Goal: Information Seeking & Learning: Learn about a topic

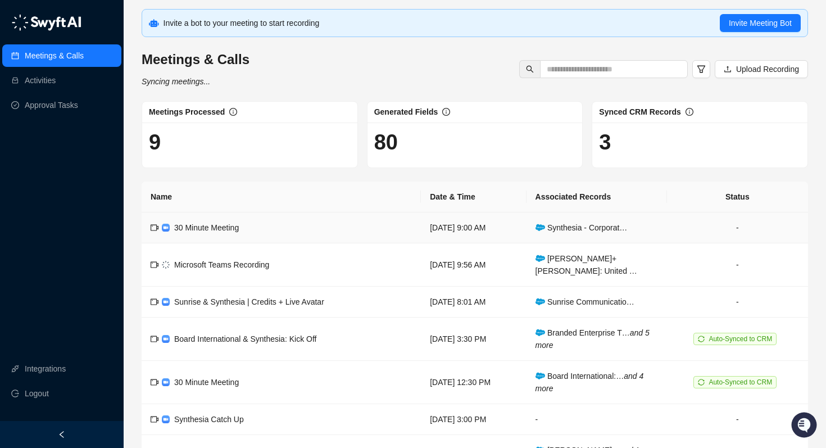
click at [250, 231] on td "30 Minute Meeting" at bounding box center [281, 227] width 279 height 31
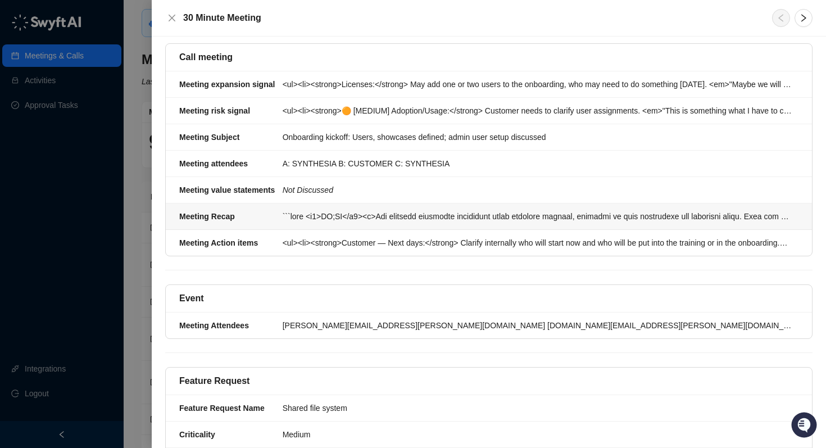
scroll to position [115, 0]
click at [336, 211] on div at bounding box center [537, 217] width 509 height 12
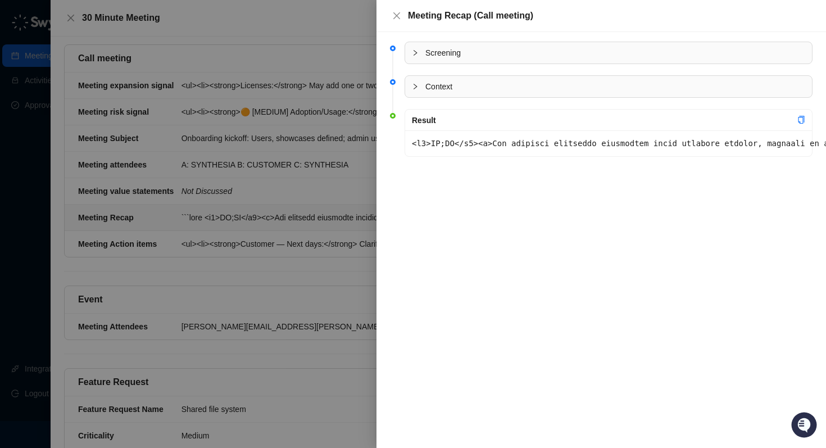
click at [459, 53] on span "Screening" at bounding box center [615, 53] width 380 height 12
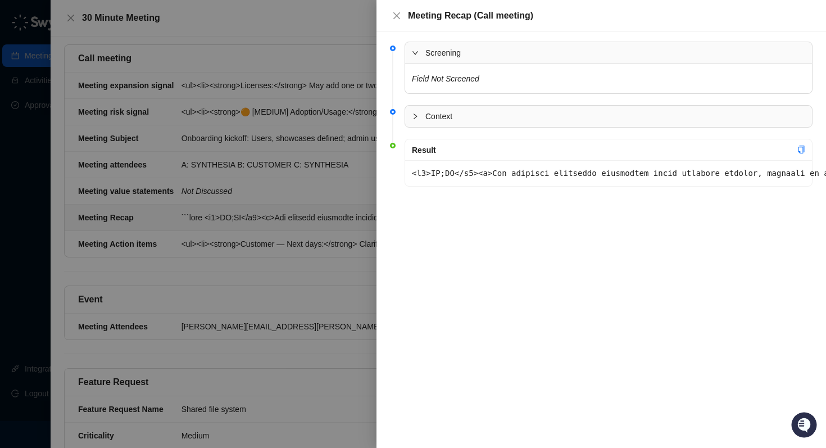
click at [459, 53] on span "Screening" at bounding box center [615, 53] width 380 height 12
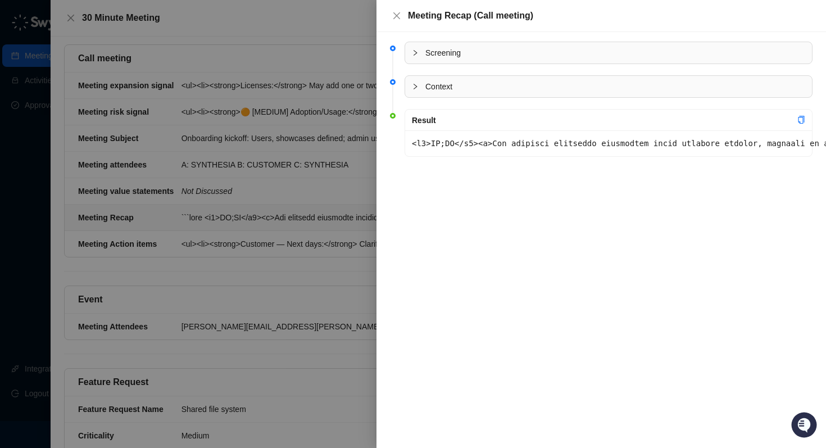
click at [454, 85] on span "Context" at bounding box center [615, 86] width 380 height 12
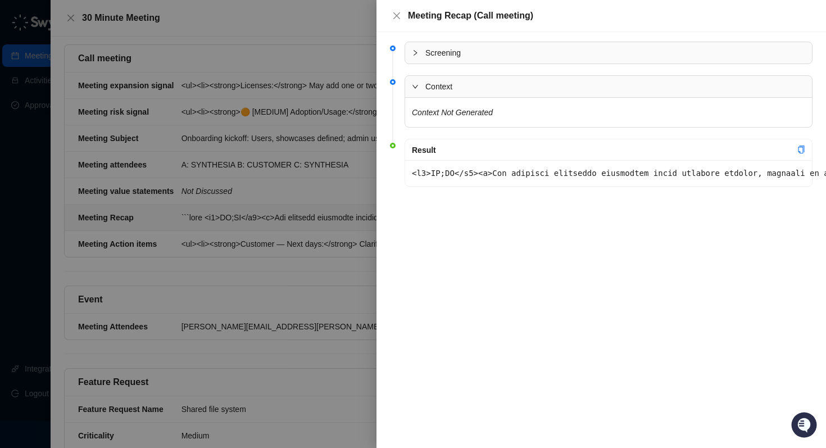
click at [454, 85] on span "Context" at bounding box center [615, 86] width 380 height 12
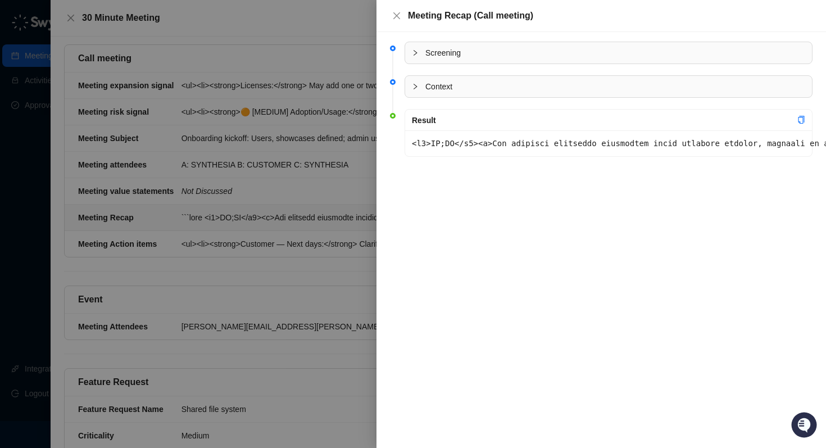
click at [329, 41] on div at bounding box center [413, 224] width 826 height 448
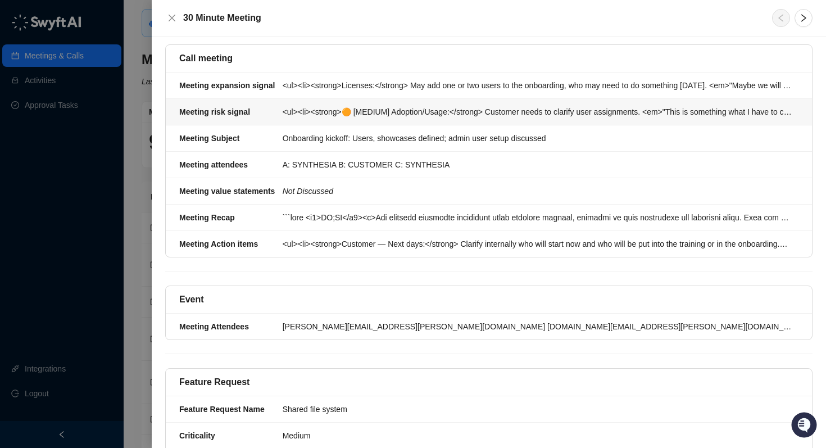
click at [381, 106] on div "<ul><li><strong>🟠 [MEDIUM] Adoption/Usage:</strong> Customer needs to clarify u…" at bounding box center [537, 112] width 509 height 12
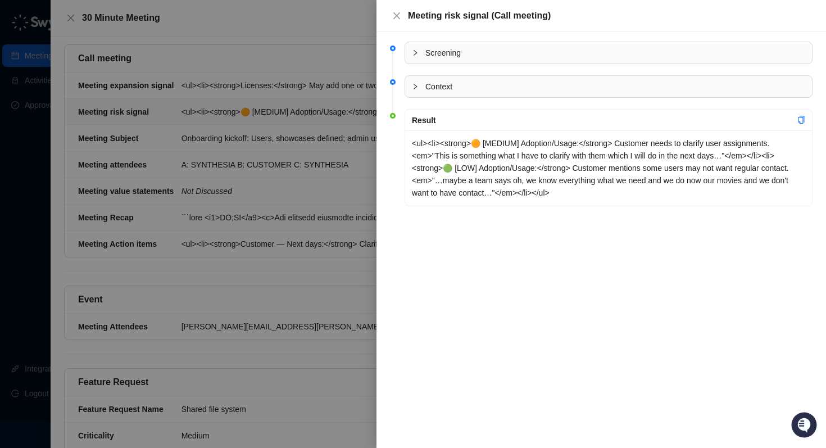
click at [274, 46] on div at bounding box center [413, 224] width 826 height 448
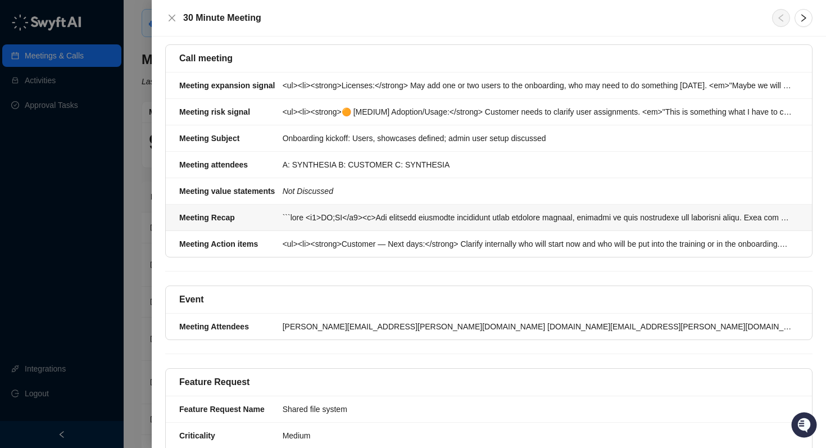
click at [354, 211] on div at bounding box center [537, 217] width 509 height 12
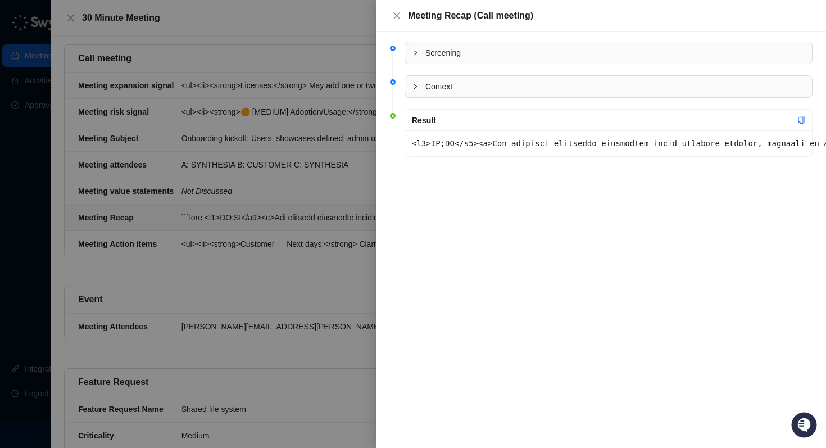
click at [463, 84] on span "Context" at bounding box center [615, 86] width 380 height 12
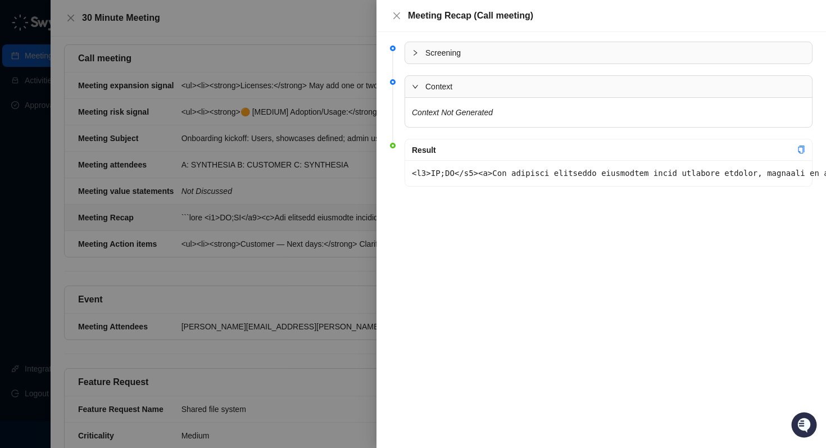
click at [458, 58] on span "Screening" at bounding box center [615, 53] width 380 height 12
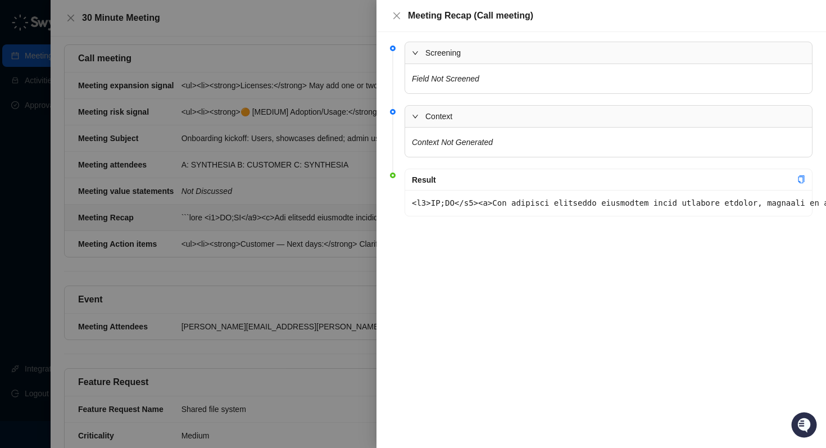
click at [803, 179] on icon "copy" at bounding box center [802, 179] width 6 height 8
drag, startPoint x: 306, startPoint y: 191, endPoint x: 318, endPoint y: 196, distance: 12.8
click at [306, 191] on div at bounding box center [413, 224] width 826 height 448
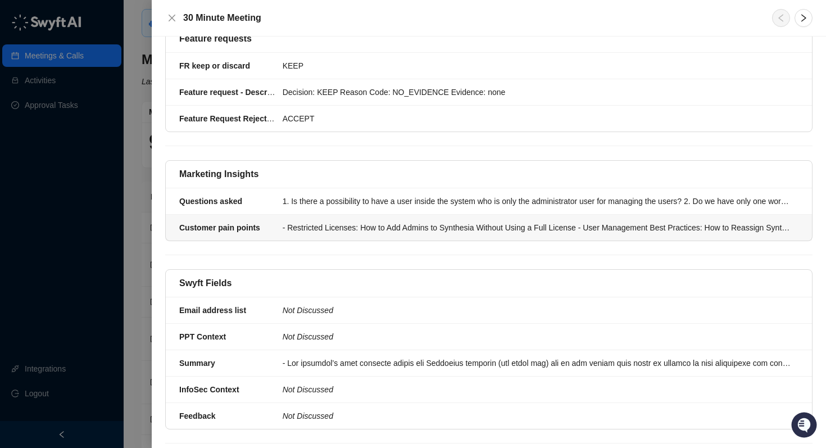
scroll to position [606, 0]
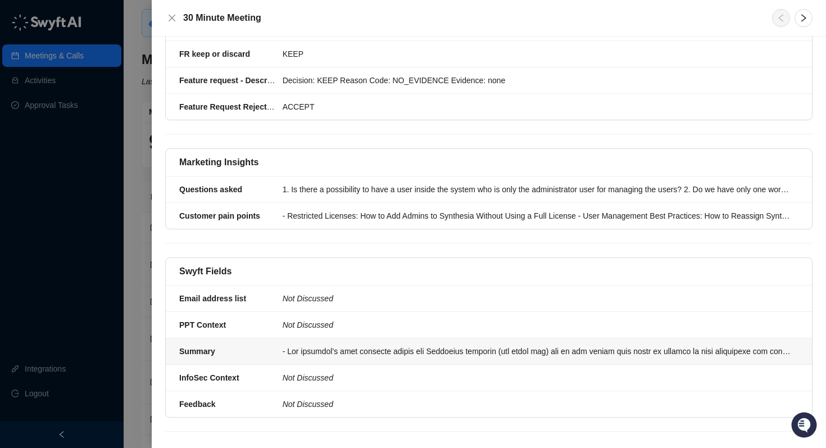
click at [449, 345] on div at bounding box center [537, 351] width 509 height 12
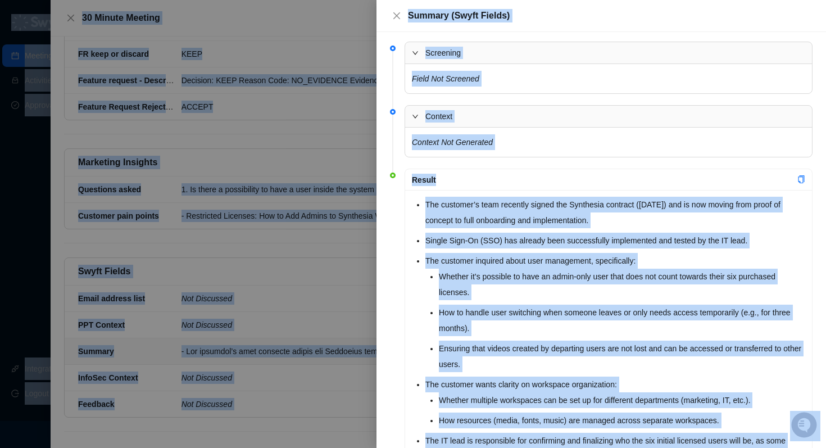
click at [434, 206] on li "The customer’s team recently signed the Synthesia contract ([DATE]) and is now …" at bounding box center [615, 212] width 380 height 31
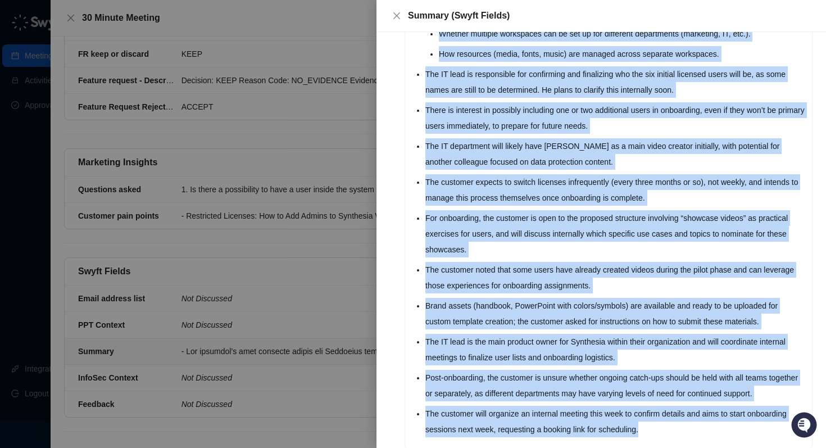
scroll to position [396, 0]
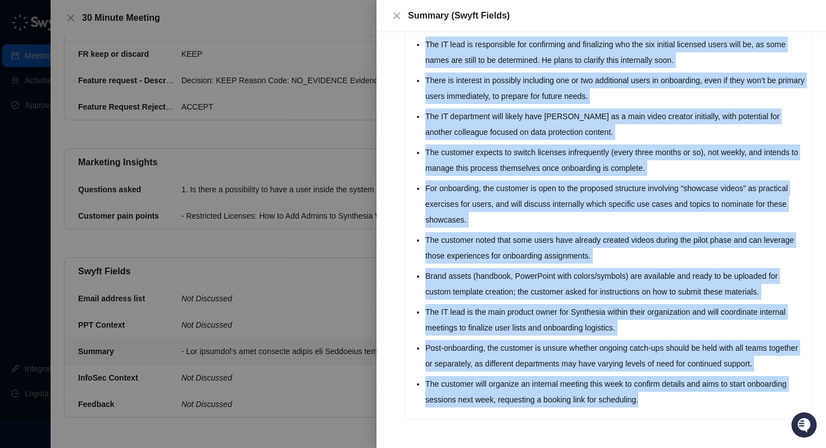
drag, startPoint x: 425, startPoint y: 203, endPoint x: 659, endPoint y: 407, distance: 310.7
click at [659, 407] on div "The customer’s team recently signed the Synthesia contract ([DATE]) and is now …" at bounding box center [608, 106] width 407 height 625
copy ul "Lor ipsumdol’s amet consecte adipis eli Seddoeius temporin (utl etdol mag) ali …"
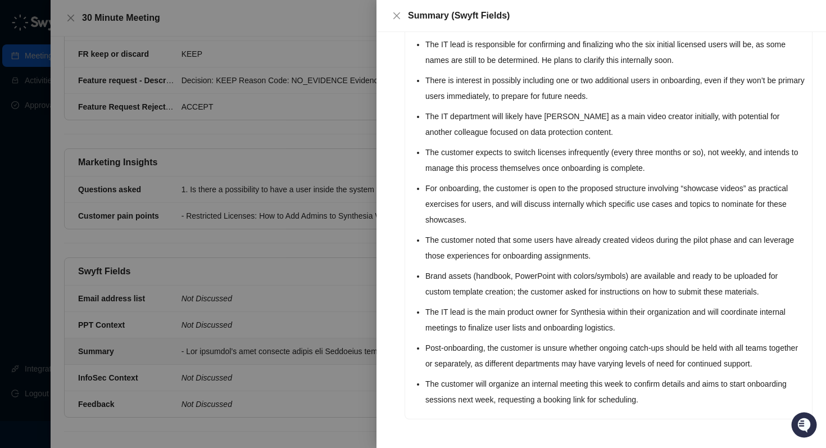
click at [302, 97] on div at bounding box center [413, 224] width 826 height 448
